Goal: Check status: Check status

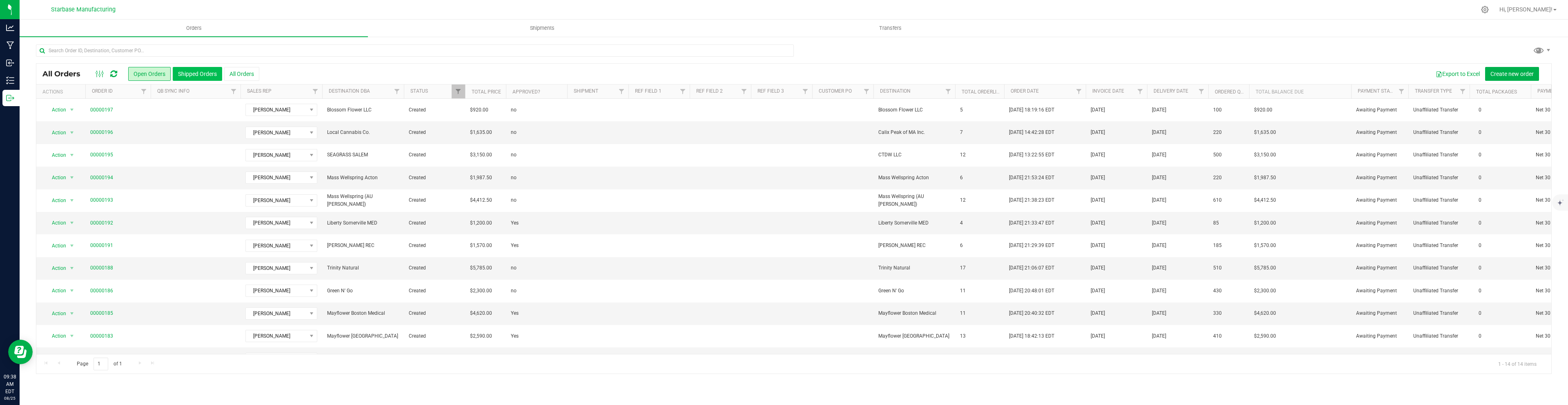
click at [189, 74] on button "Shipped Orders" at bounding box center [197, 74] width 49 height 14
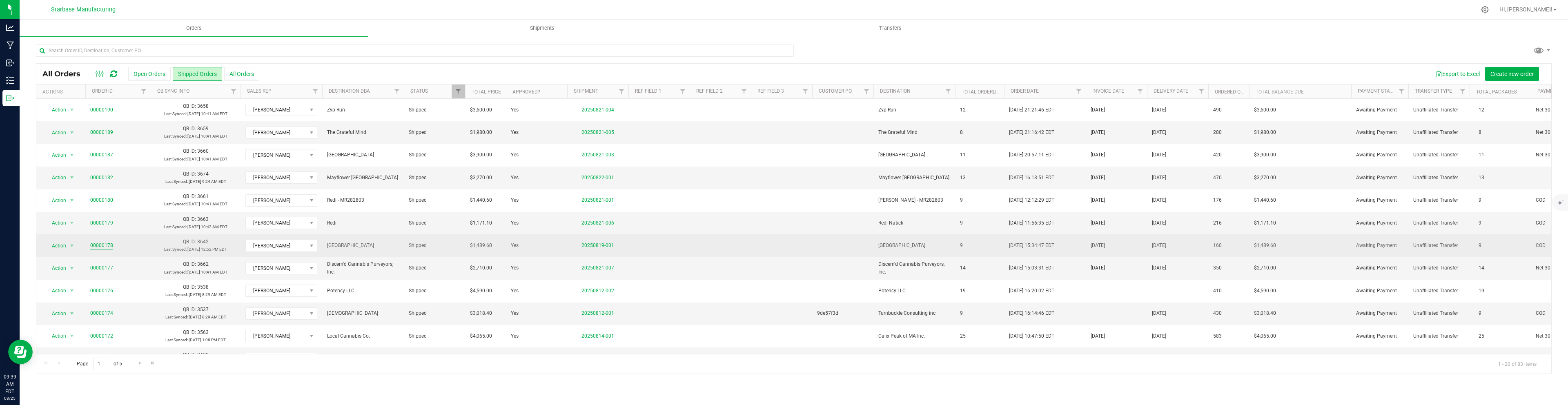
click at [105, 246] on link "00000178" at bounding box center [102, 245] width 23 height 8
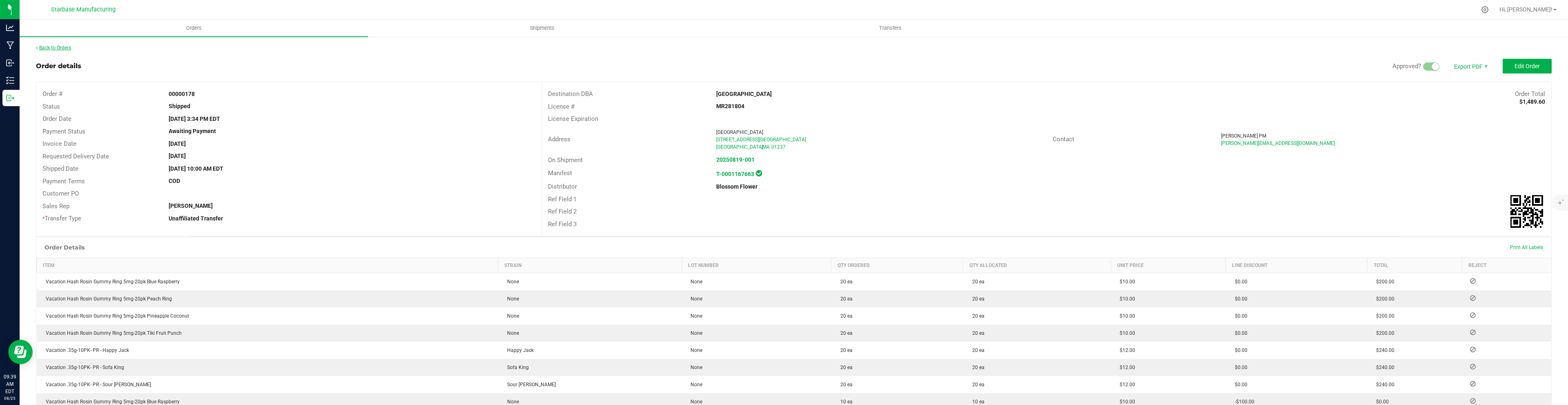
click at [65, 48] on link "Back to Orders" at bounding box center [54, 48] width 35 height 5
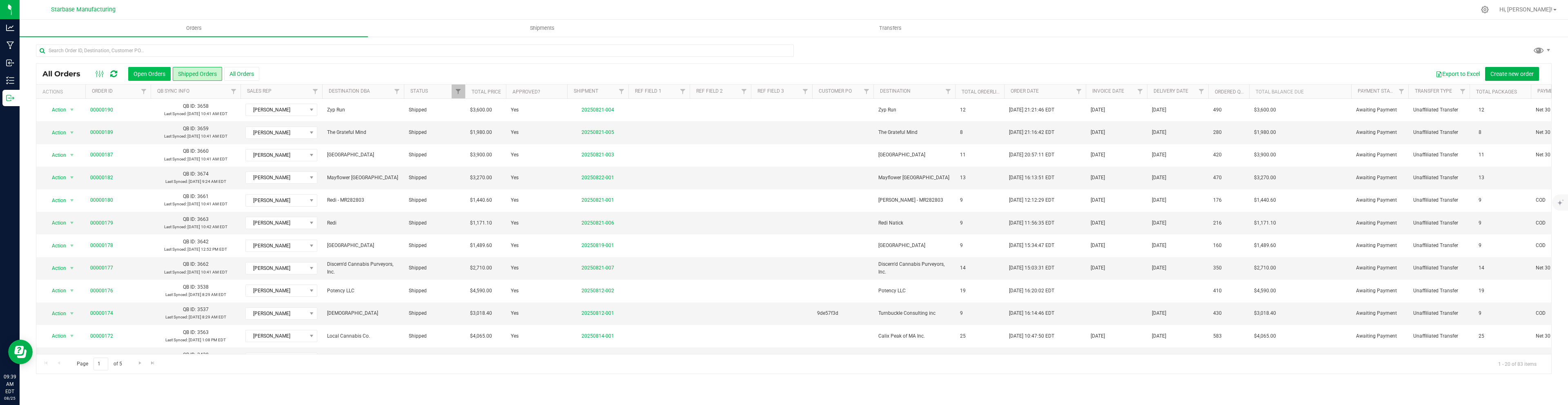
click at [138, 75] on button "Open Orders" at bounding box center [150, 74] width 43 height 14
